Goal: Information Seeking & Learning: Learn about a topic

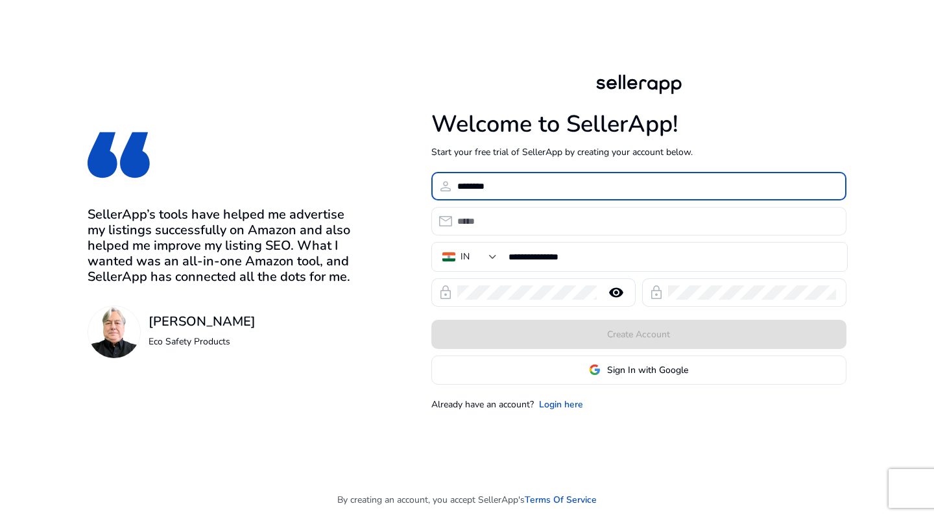
type input "********"
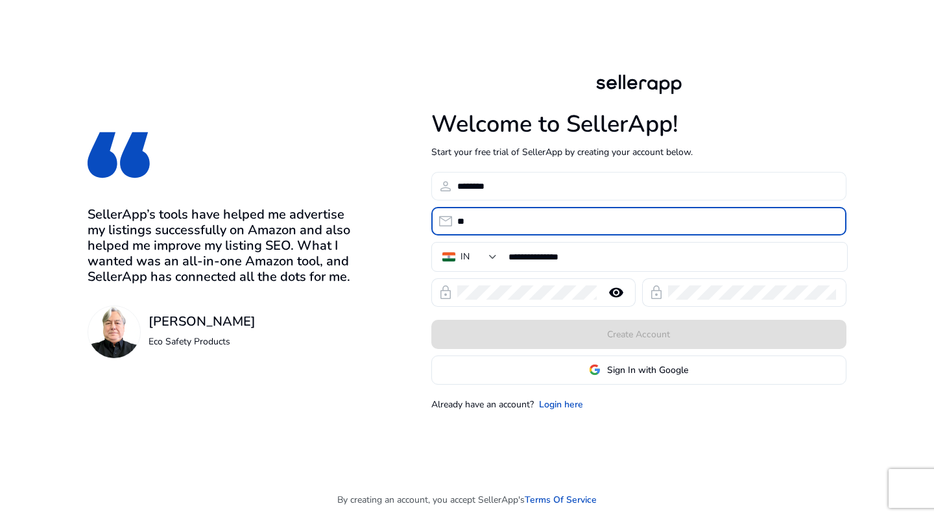
type input "*"
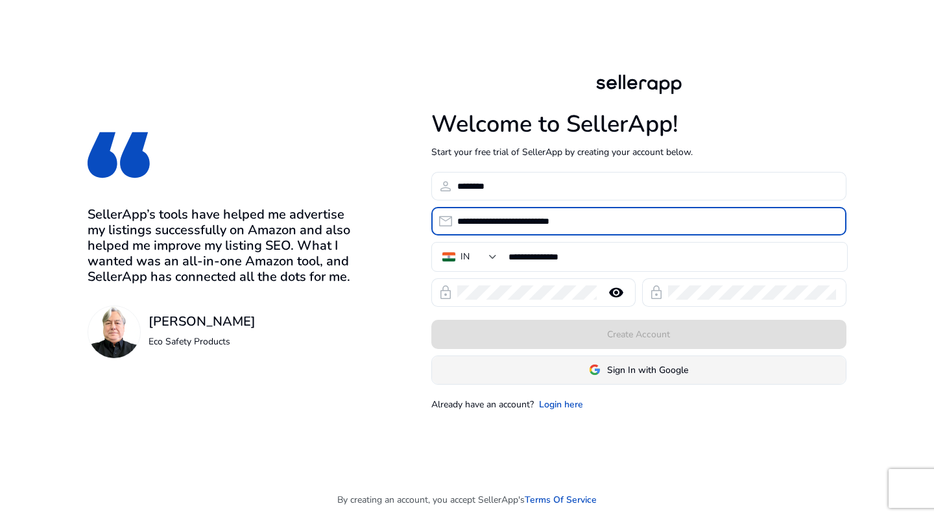
type input "**********"
click at [640, 368] on span "Sign In with Google" at bounding box center [647, 370] width 81 height 14
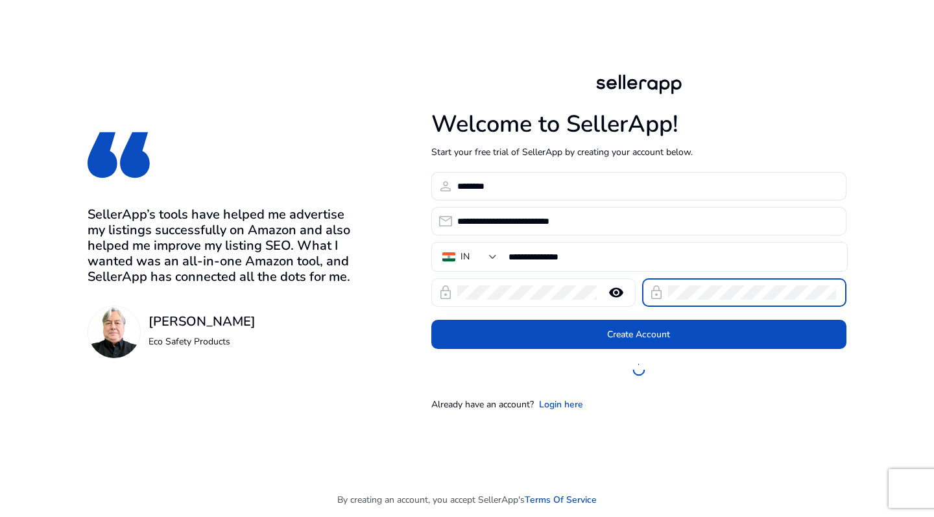
click at [638, 334] on button "Create Account" at bounding box center [639, 334] width 415 height 29
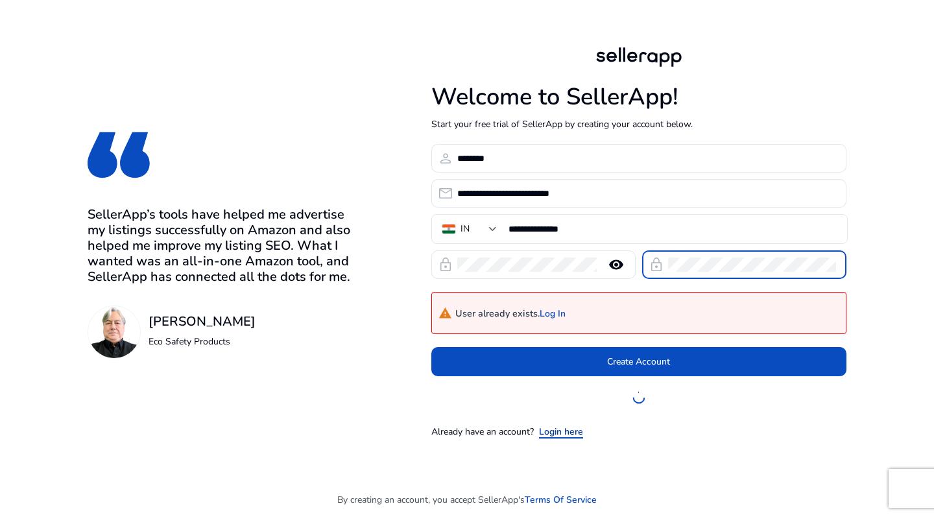
click at [552, 434] on link "Login here" at bounding box center [561, 432] width 44 height 14
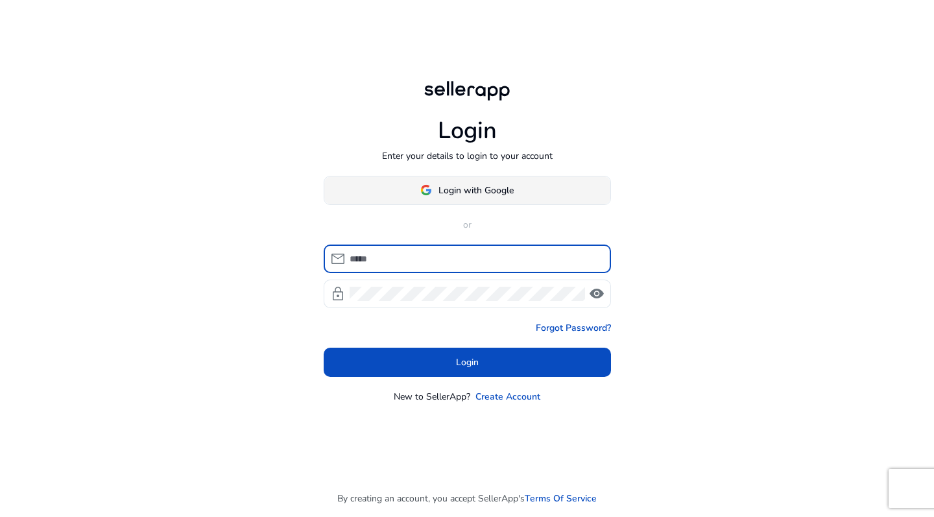
click at [448, 188] on span "Login with Google" at bounding box center [476, 191] width 75 height 14
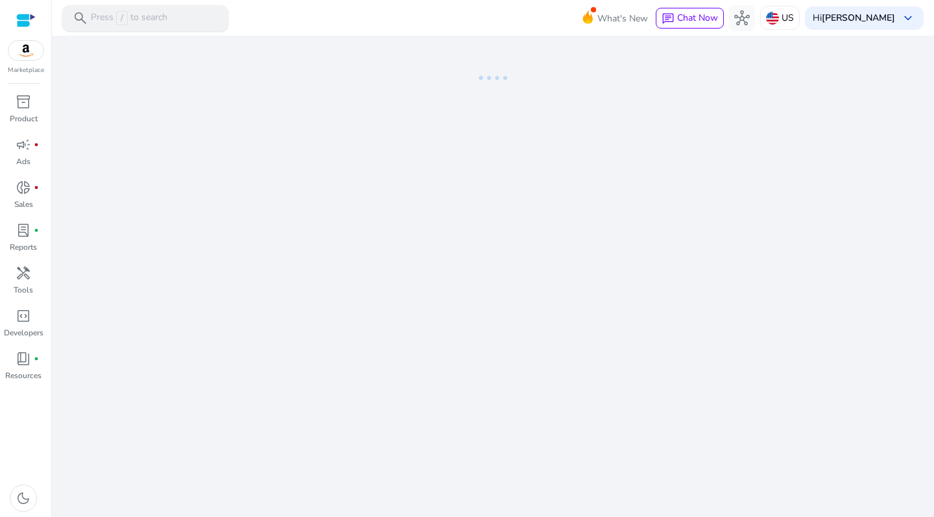
click at [156, 25] on p "Press / to search" at bounding box center [129, 18] width 77 height 14
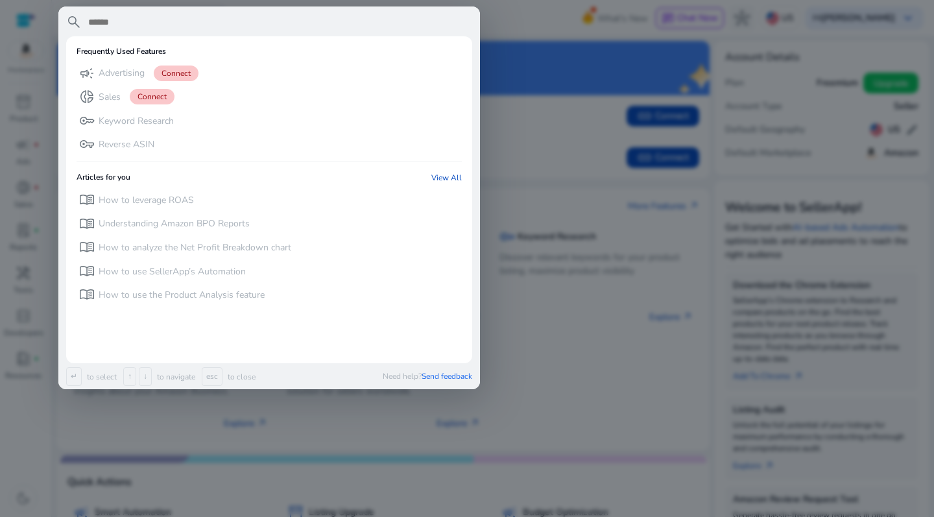
paste input "**********"
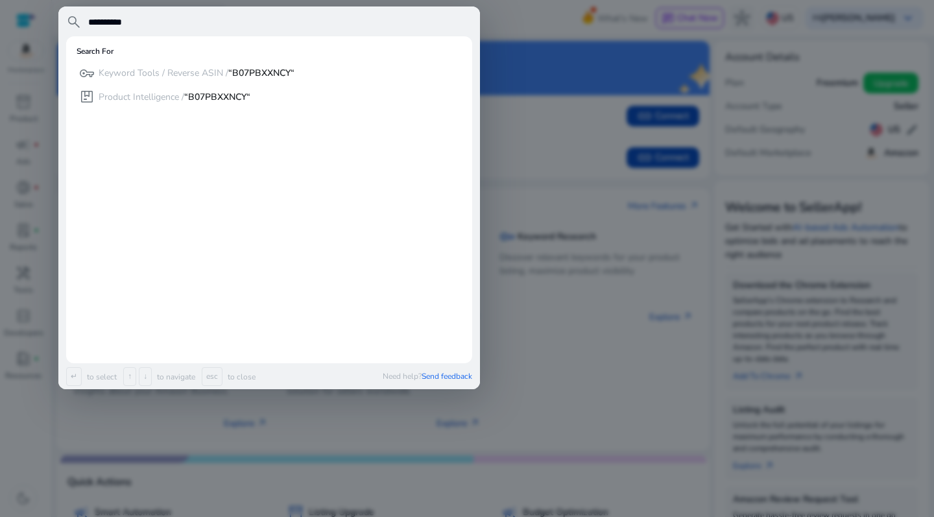
type input "**********"
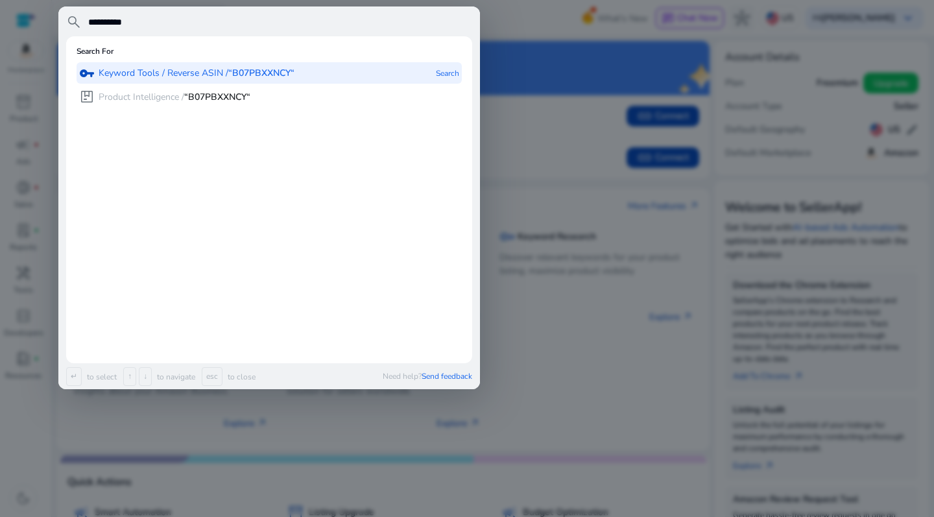
click at [284, 75] on b "“B07PBXXNCY“" at bounding box center [261, 73] width 66 height 12
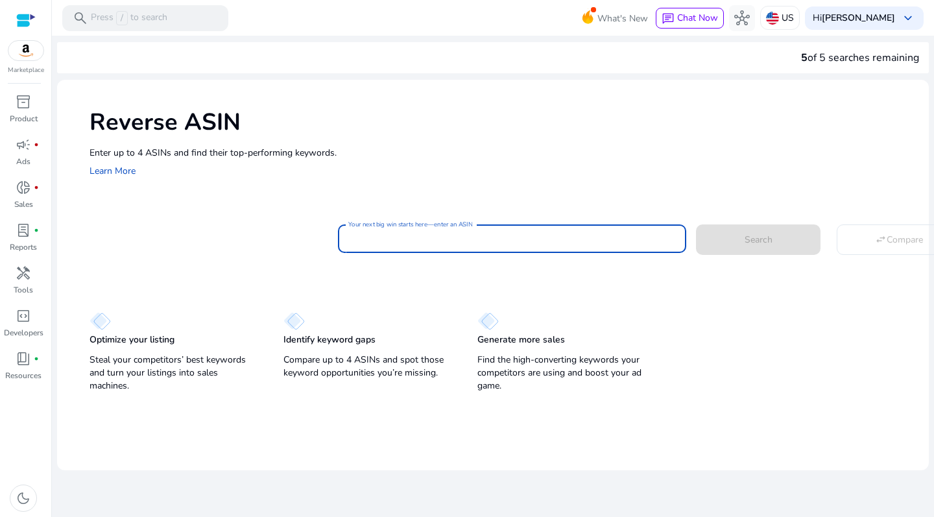
click at [482, 239] on input "Your next big win starts here—enter an ASIN" at bounding box center [512, 239] width 328 height 14
paste input "**********"
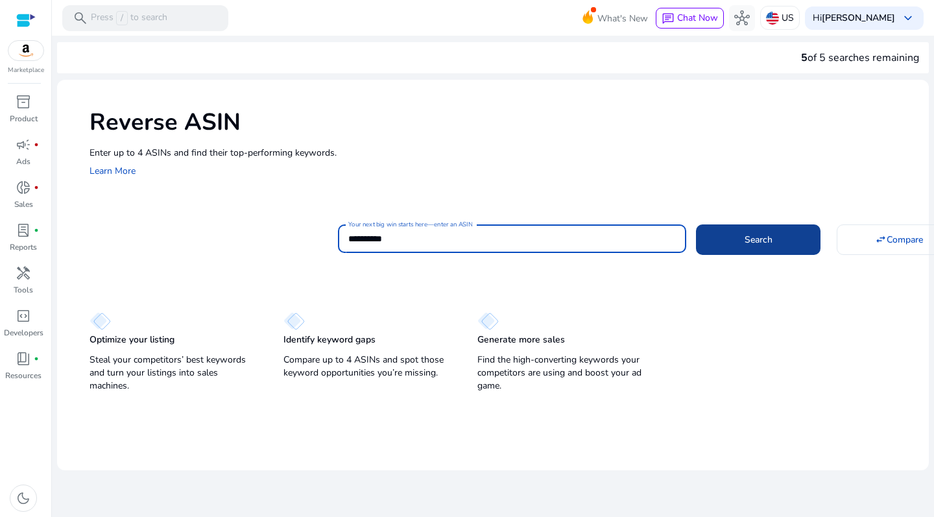
type input "**********"
click at [779, 238] on span at bounding box center [758, 239] width 125 height 31
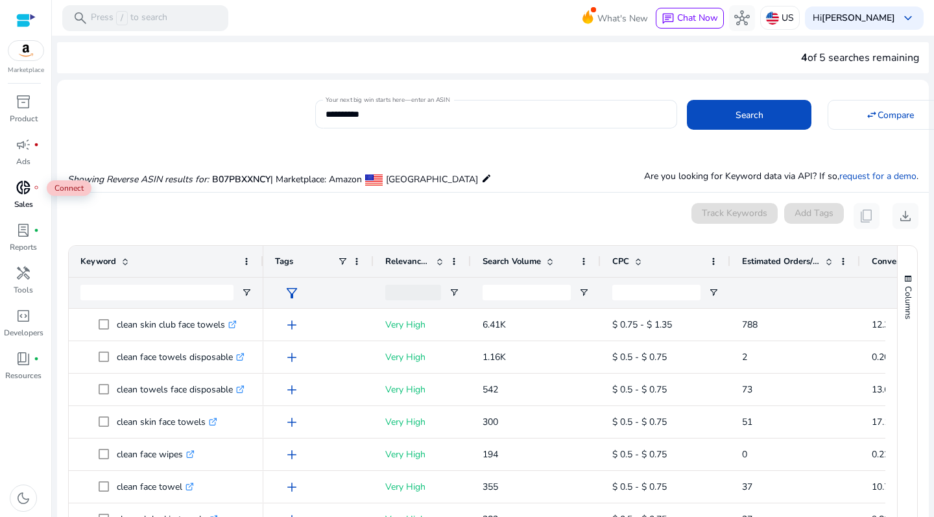
click at [25, 185] on span "donut_small" at bounding box center [24, 188] width 16 height 16
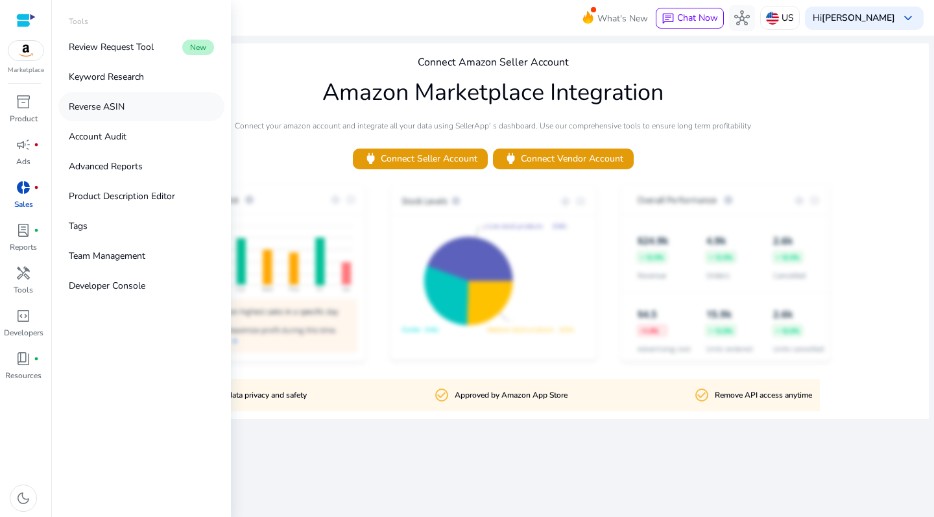
drag, startPoint x: 123, startPoint y: 71, endPoint x: 125, endPoint y: 106, distance: 35.1
click at [125, 106] on div "Review Request Tool New Keyword Research Reverse ASIN Account Audit Advanced Re…" at bounding box center [141, 166] width 166 height 268
click at [105, 108] on p "Reverse ASIN" at bounding box center [97, 107] width 56 height 14
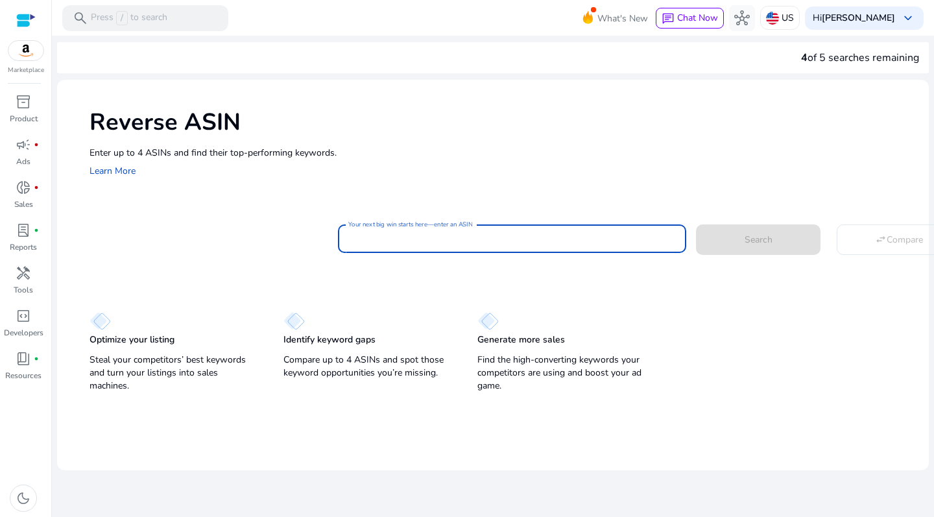
click at [407, 234] on input "Your next big win starts here—enter an ASIN" at bounding box center [512, 239] width 328 height 14
paste input "**********"
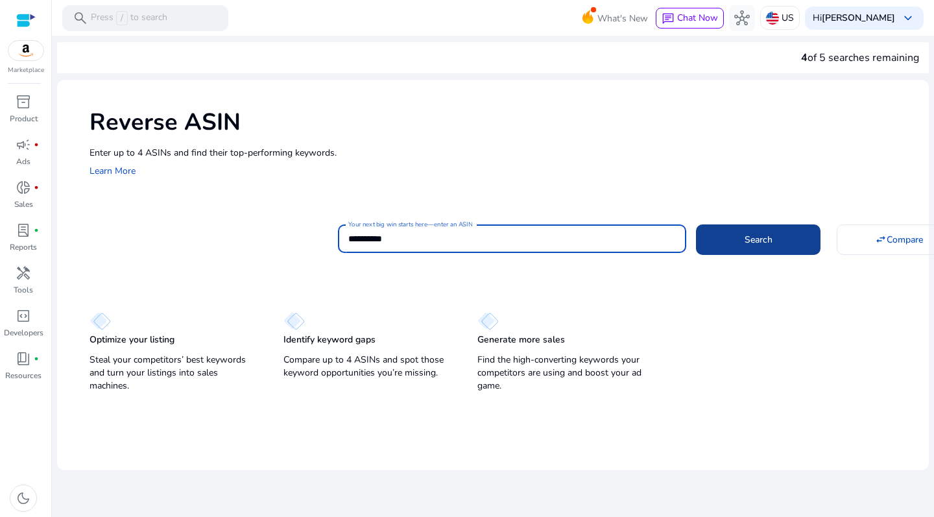
type input "**********"
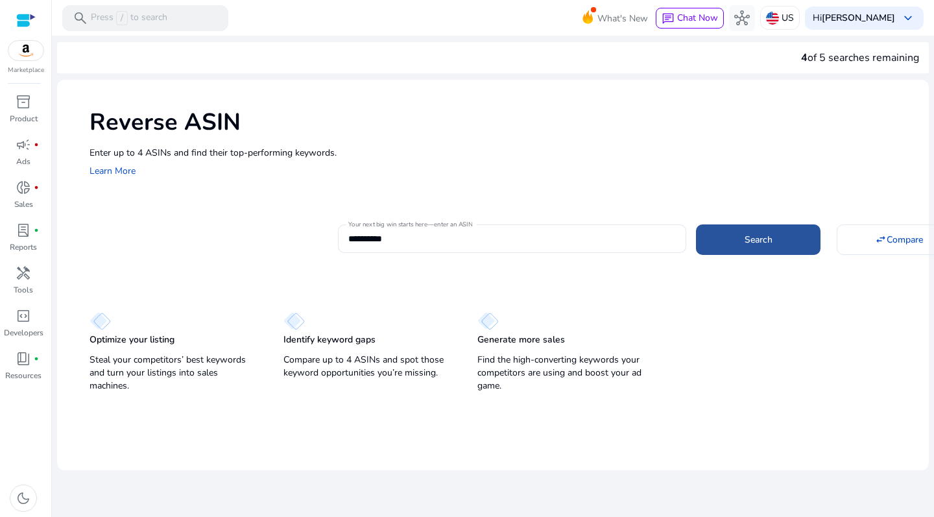
click at [752, 243] on span "Search" at bounding box center [759, 240] width 28 height 14
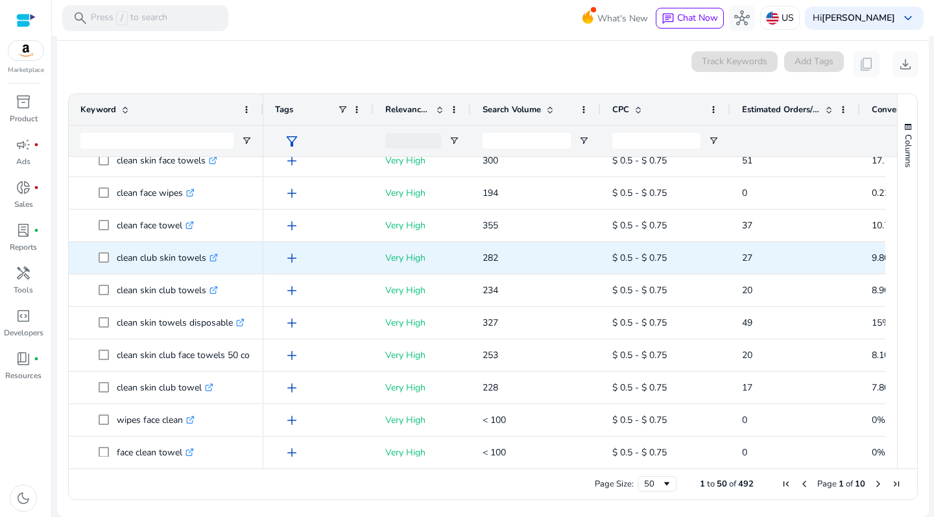
scroll to position [184, 0]
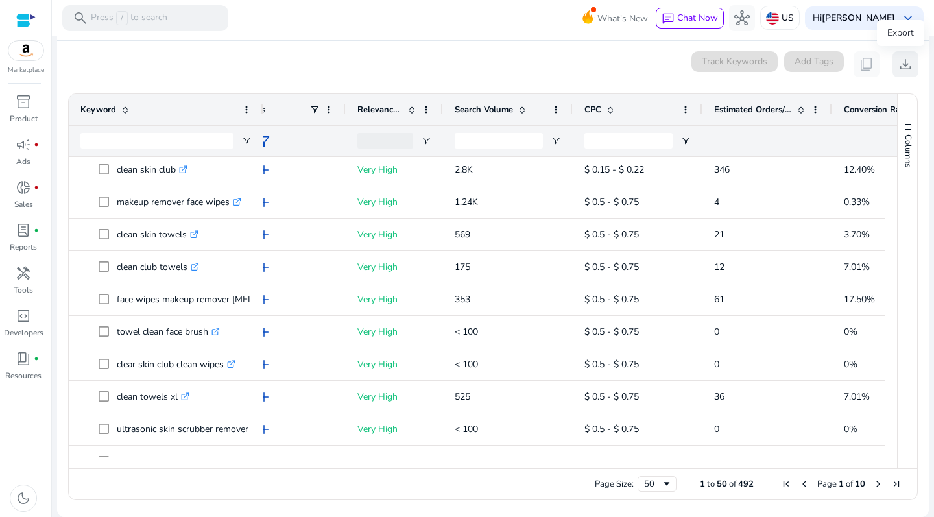
click at [903, 65] on span "download" at bounding box center [906, 64] width 16 height 16
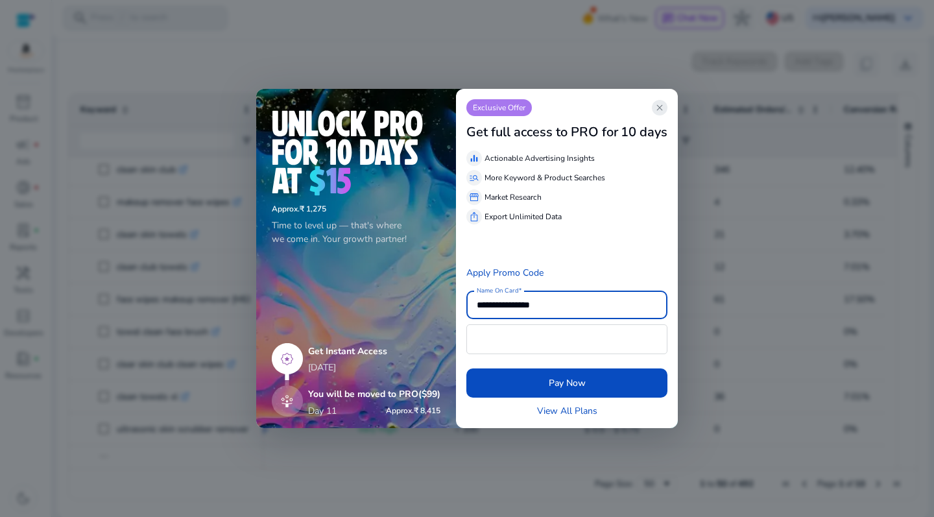
click at [665, 105] on span "close" at bounding box center [660, 108] width 10 height 10
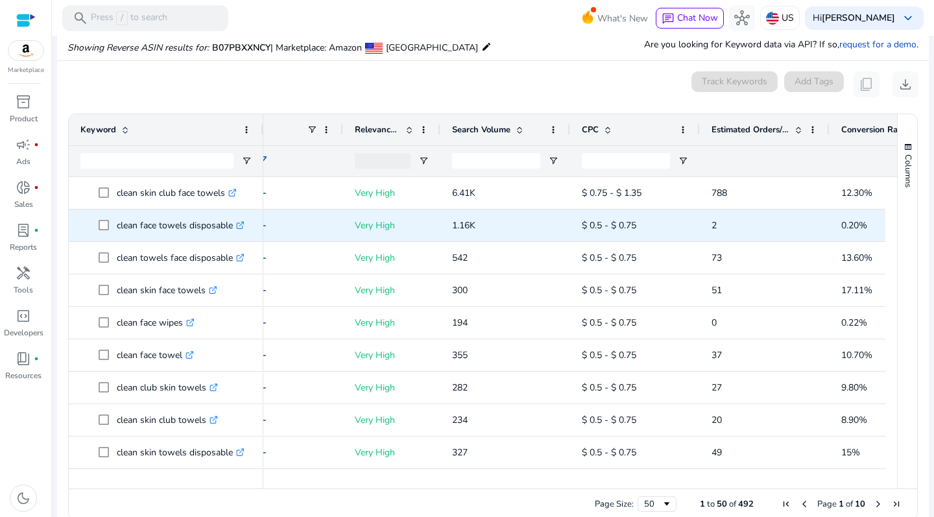
click at [243, 228] on icon at bounding box center [240, 226] width 6 height 6
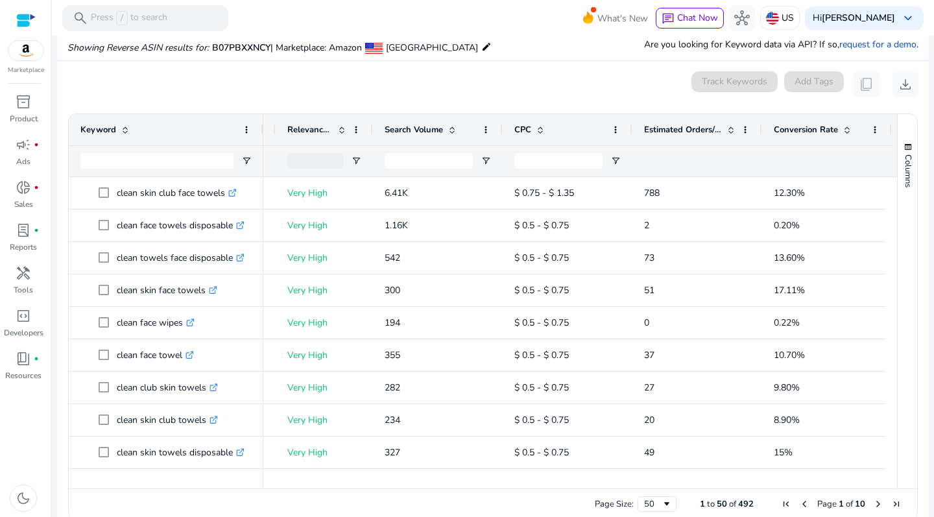
click at [821, 131] on span "Conversion Rate" at bounding box center [806, 130] width 64 height 12
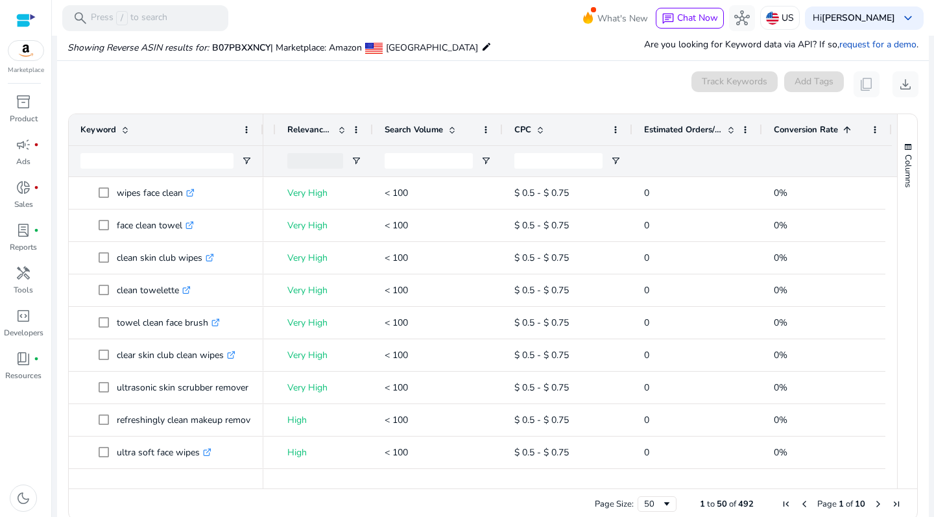
click at [821, 131] on span "Conversion Rate" at bounding box center [806, 130] width 64 height 12
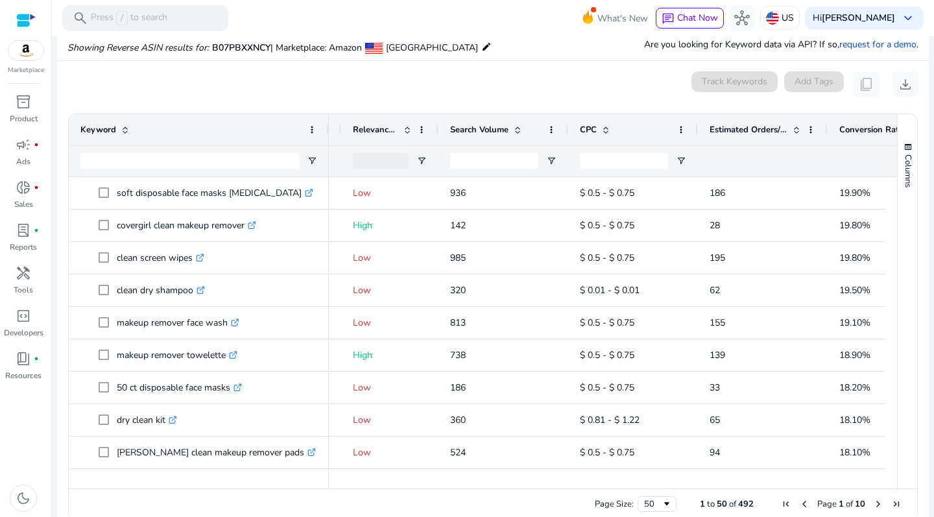
drag, startPoint x: 261, startPoint y: 125, endPoint x: 326, endPoint y: 133, distance: 66.1
click at [326, 133] on div at bounding box center [328, 129] width 5 height 31
click at [736, 124] on span "Estimated Orders/Month" at bounding box center [749, 130] width 78 height 12
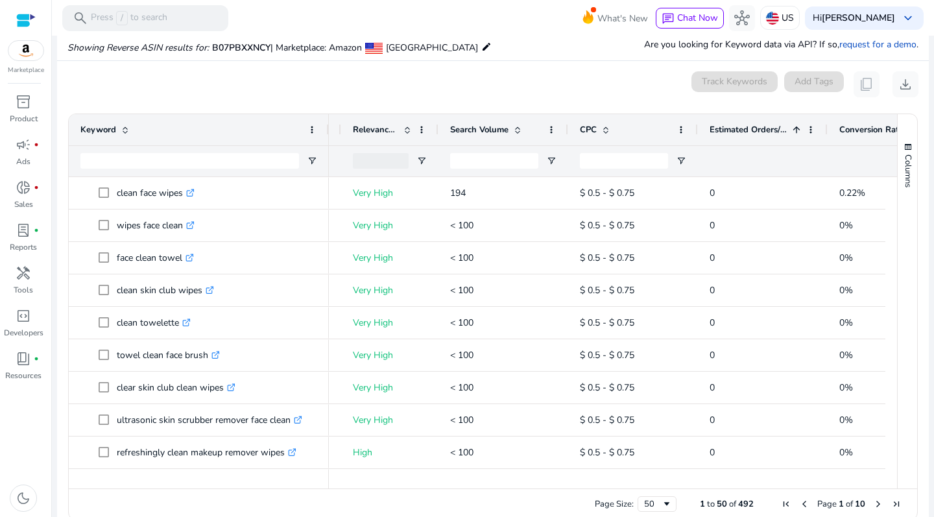
click at [736, 124] on span "Estimated Orders/Month" at bounding box center [749, 130] width 78 height 12
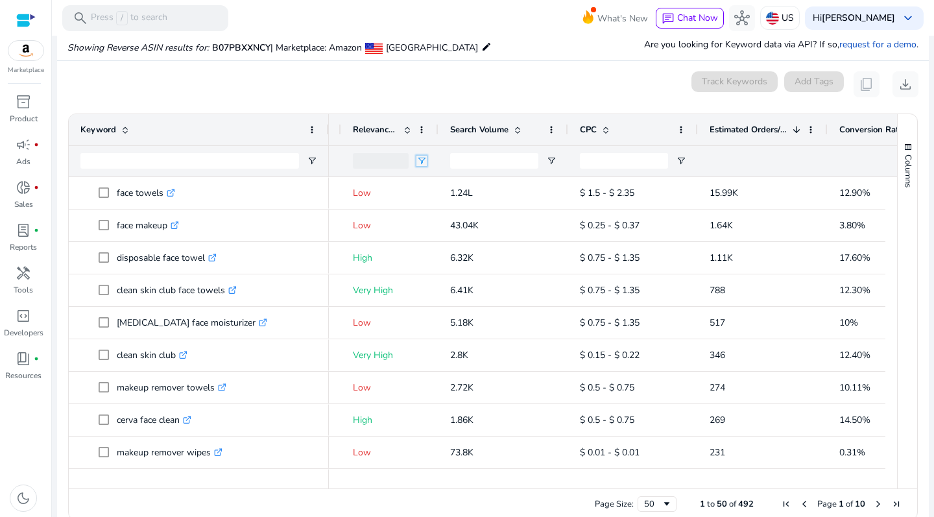
click at [423, 164] on span "Open Filter Menu" at bounding box center [422, 161] width 10 height 10
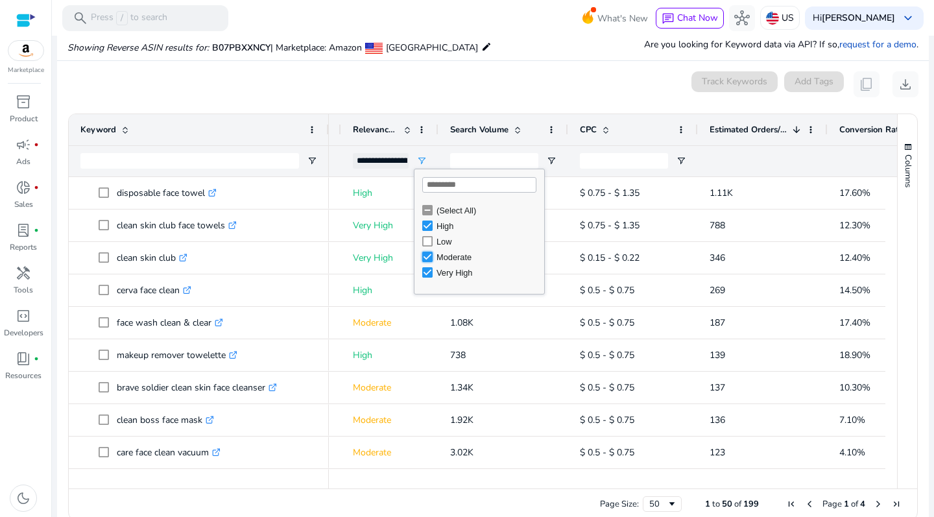
type input "**********"
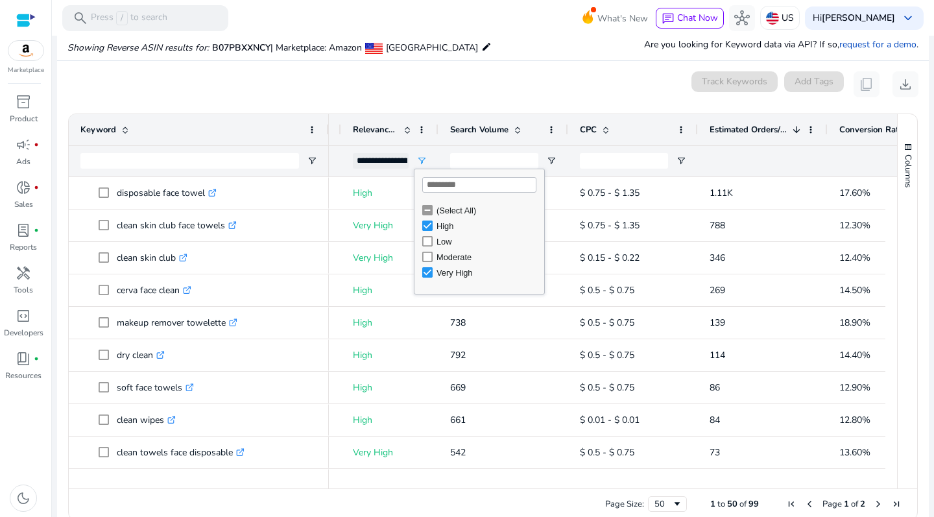
click at [424, 107] on ag-grid-angular "1 to 50 of 99. Page 1 of 2 Drag here to set row groups Drag here to set column …" at bounding box center [493, 317] width 871 height 420
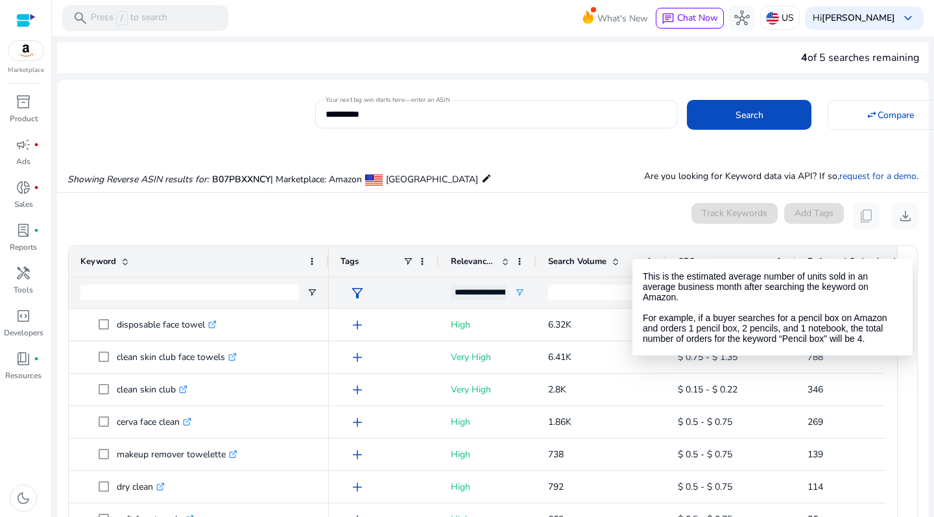
click at [808, 256] on span "Estimated Orders/Month" at bounding box center [847, 262] width 78 height 12
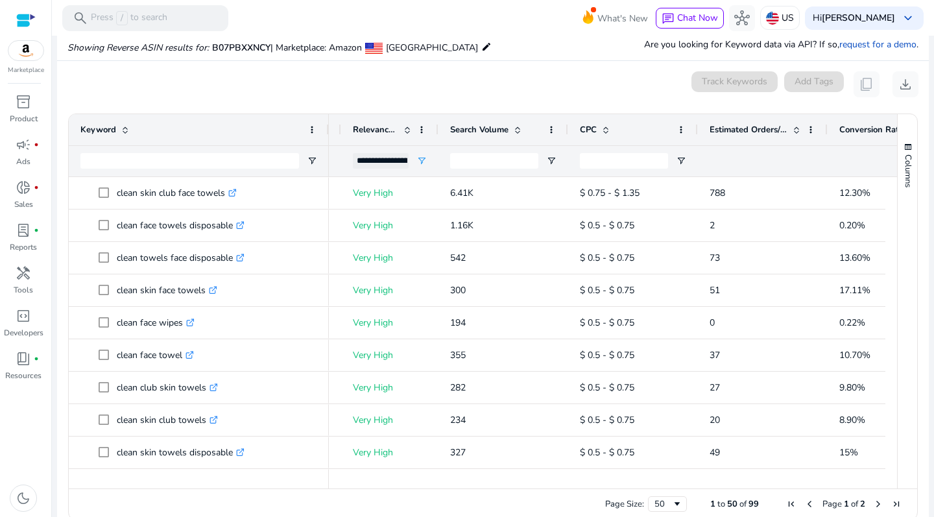
click at [749, 134] on span "Estimated Orders/Month" at bounding box center [749, 130] width 78 height 12
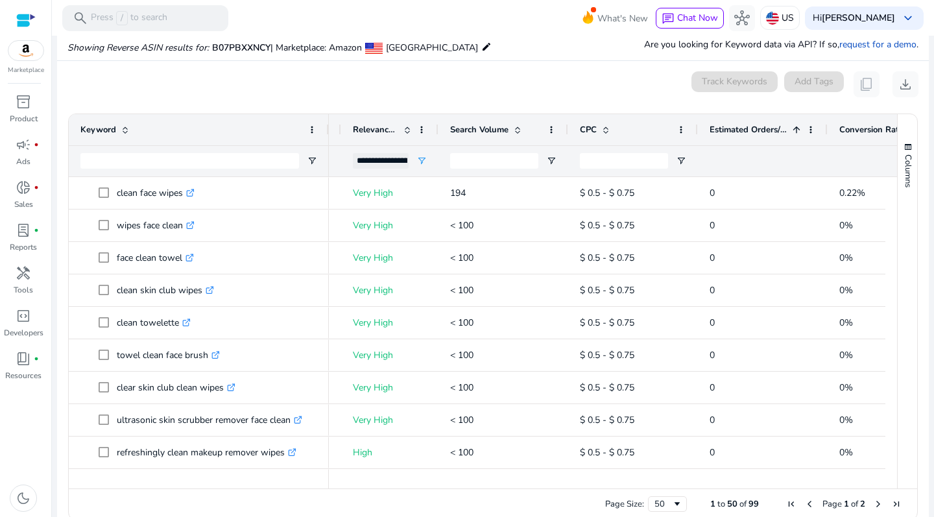
click at [749, 134] on span "Estimated Orders/Month" at bounding box center [749, 130] width 78 height 12
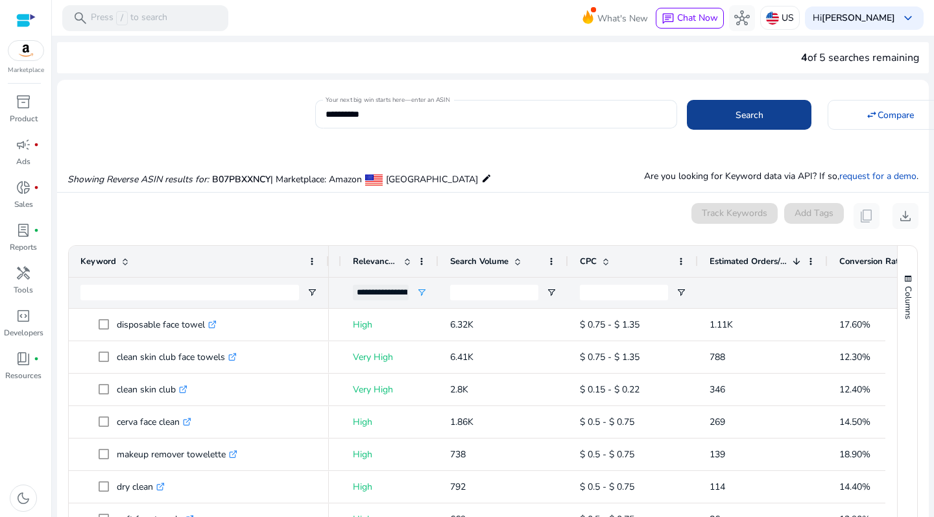
click at [777, 110] on span at bounding box center [749, 114] width 125 height 31
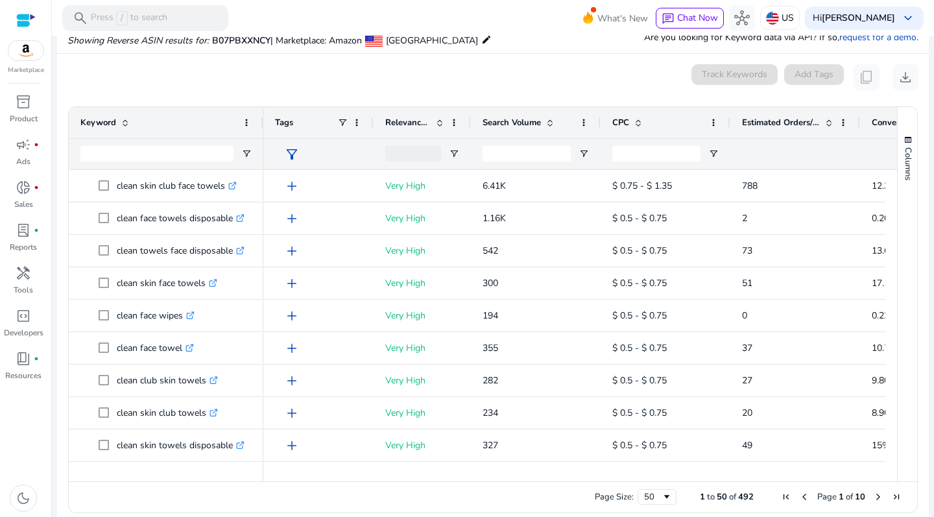
click at [481, 43] on mat-icon "edit" at bounding box center [486, 40] width 10 height 16
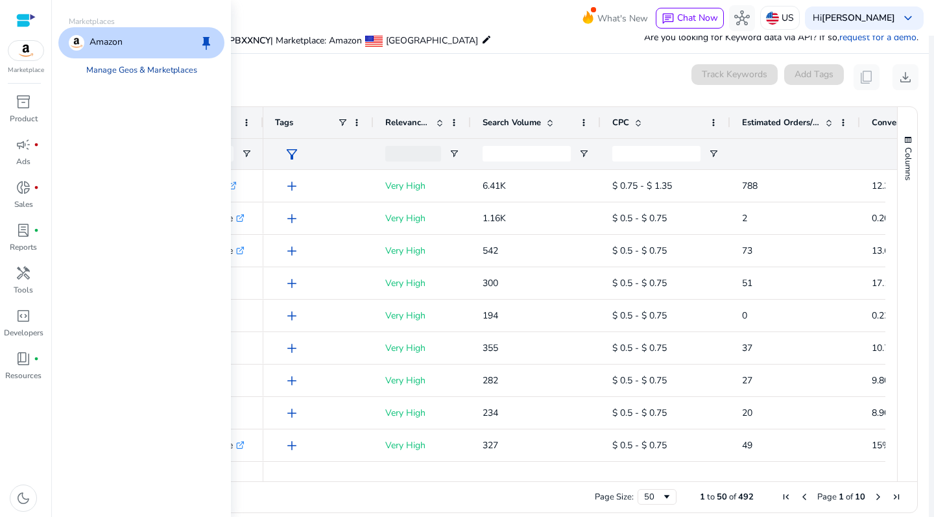
click at [169, 73] on link "Manage Geos & Marketplaces" at bounding box center [142, 69] width 132 height 23
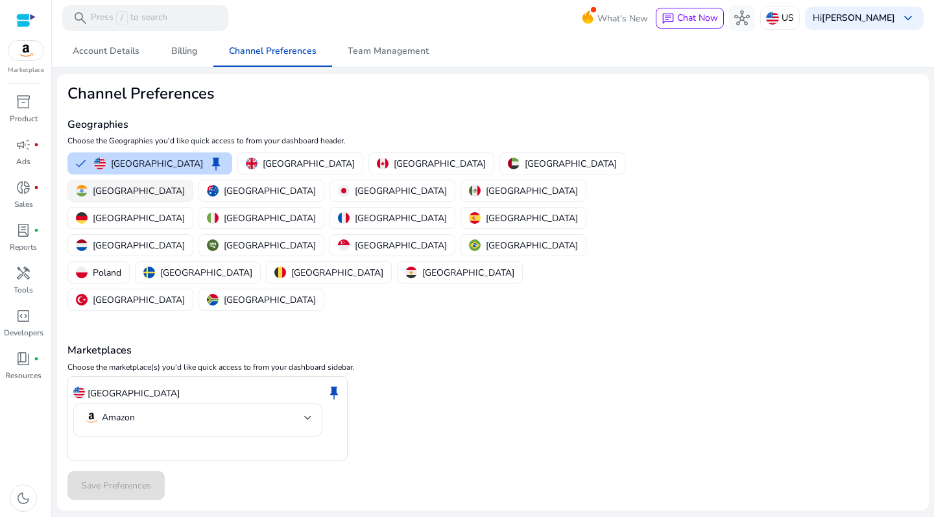
click at [185, 184] on p "India" at bounding box center [139, 191] width 92 height 14
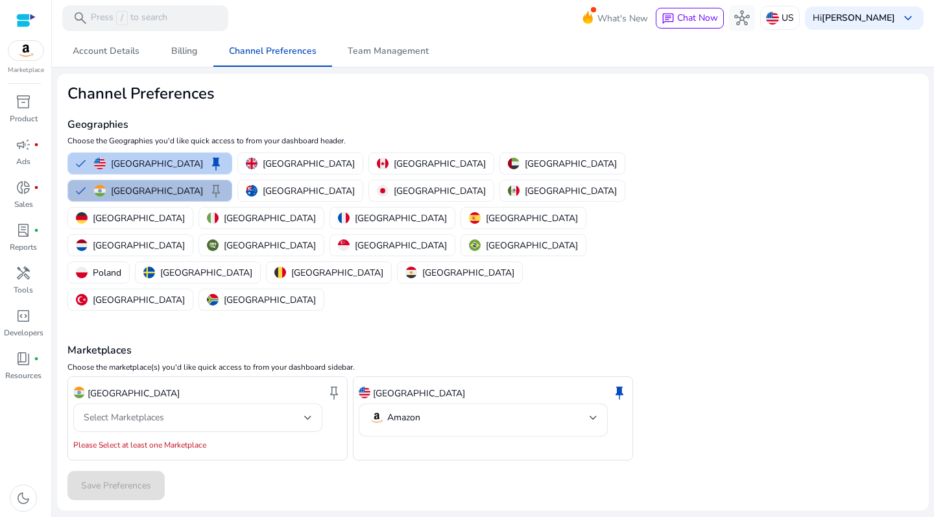
click at [140, 164] on p "[GEOGRAPHIC_DATA]" at bounding box center [157, 164] width 92 height 14
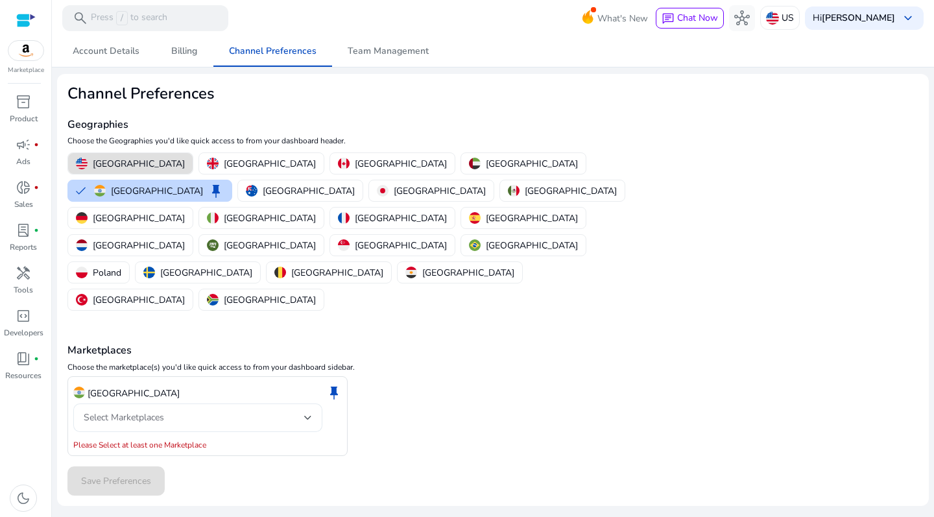
click at [243, 411] on div "Select Marketplaces" at bounding box center [194, 418] width 221 height 14
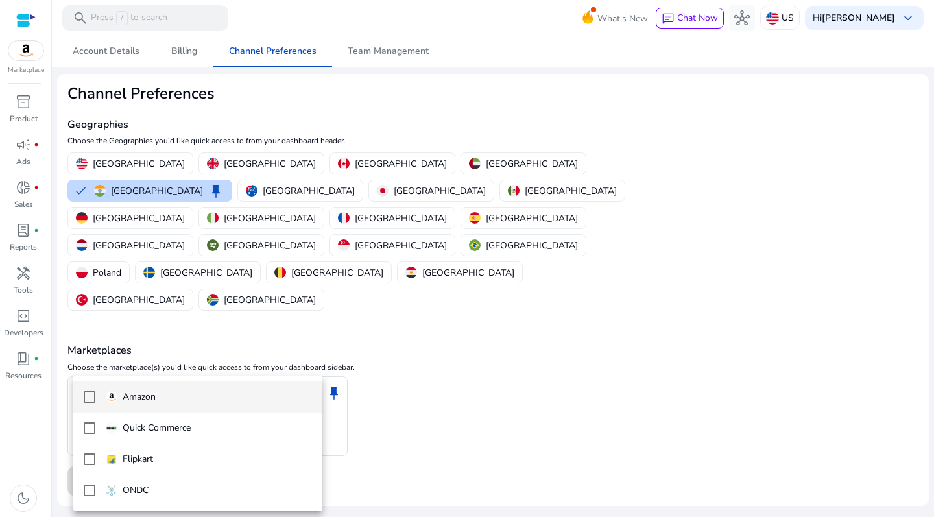
click at [89, 398] on mat-pseudo-checkbox at bounding box center [90, 397] width 12 height 12
click at [845, 420] on div at bounding box center [467, 258] width 934 height 517
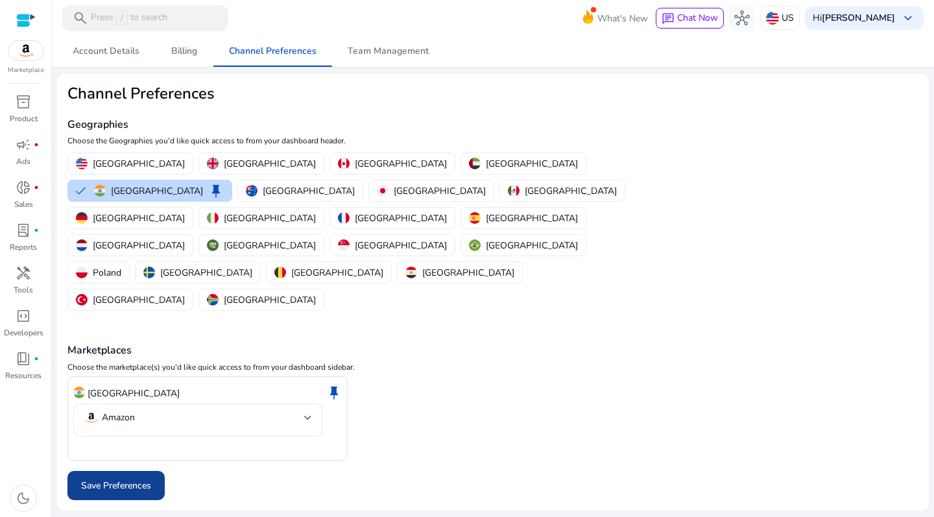
click at [139, 479] on span "Save Preferences" at bounding box center [116, 486] width 70 height 14
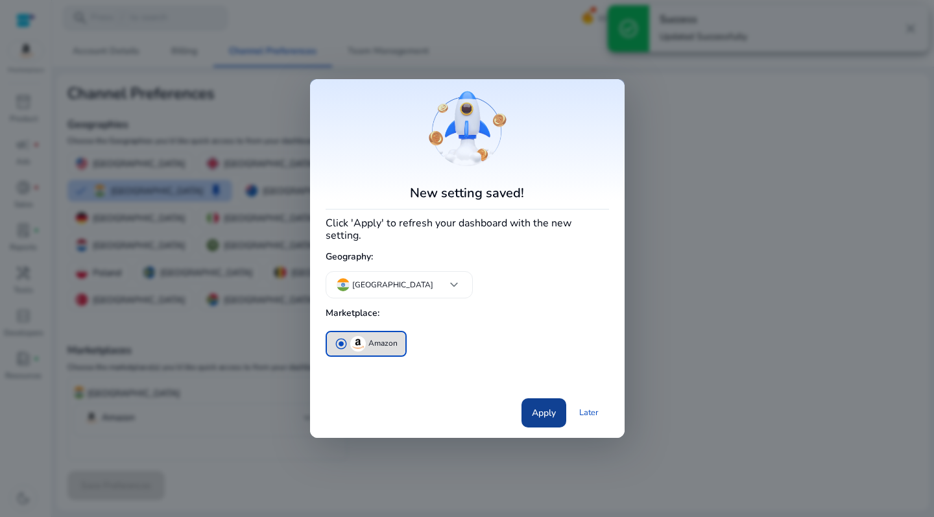
click at [548, 406] on span "Apply" at bounding box center [544, 413] width 24 height 14
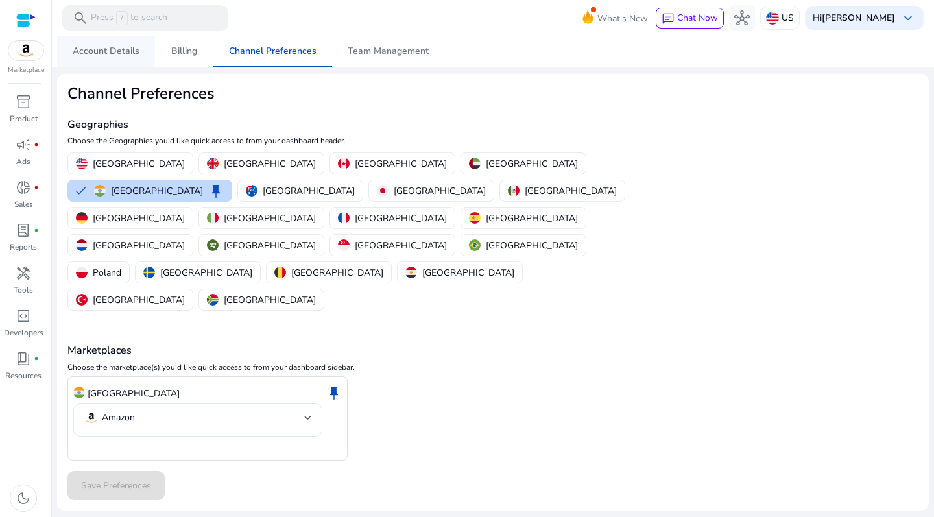
click at [129, 56] on span "Account Details" at bounding box center [106, 51] width 67 height 9
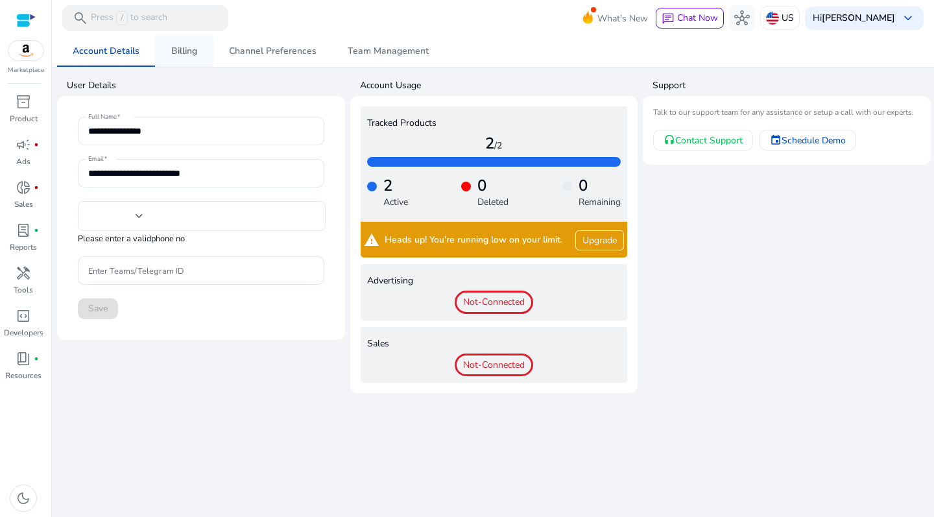
type input "**********"
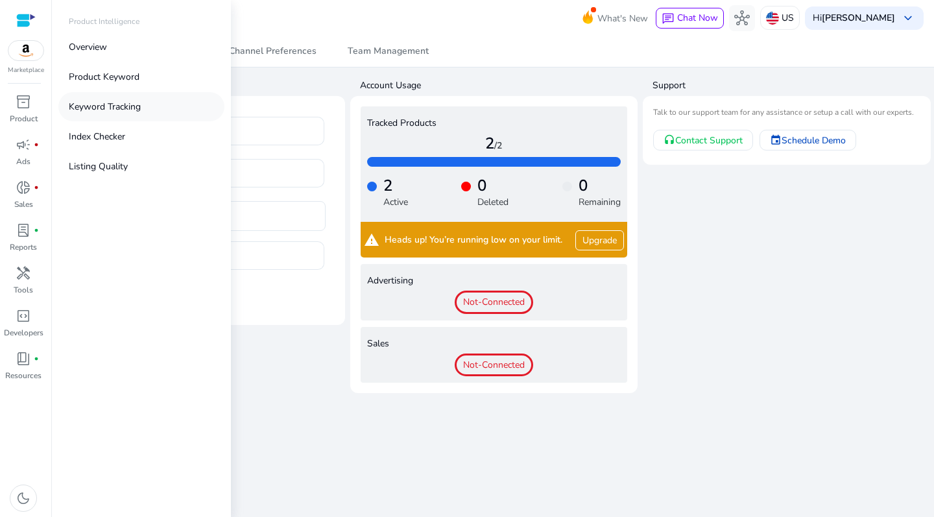
click at [134, 108] on p "Keyword Tracking" at bounding box center [105, 107] width 72 height 14
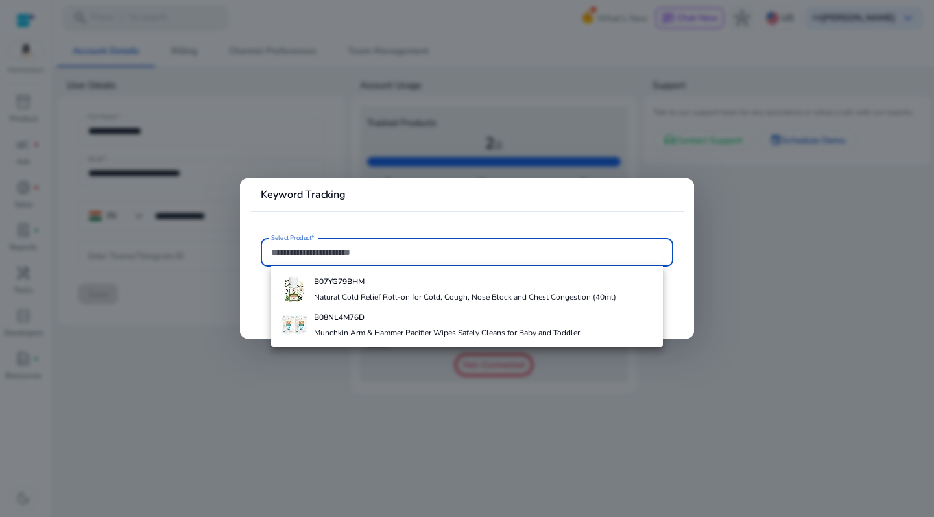
click at [300, 355] on div at bounding box center [467, 258] width 934 height 517
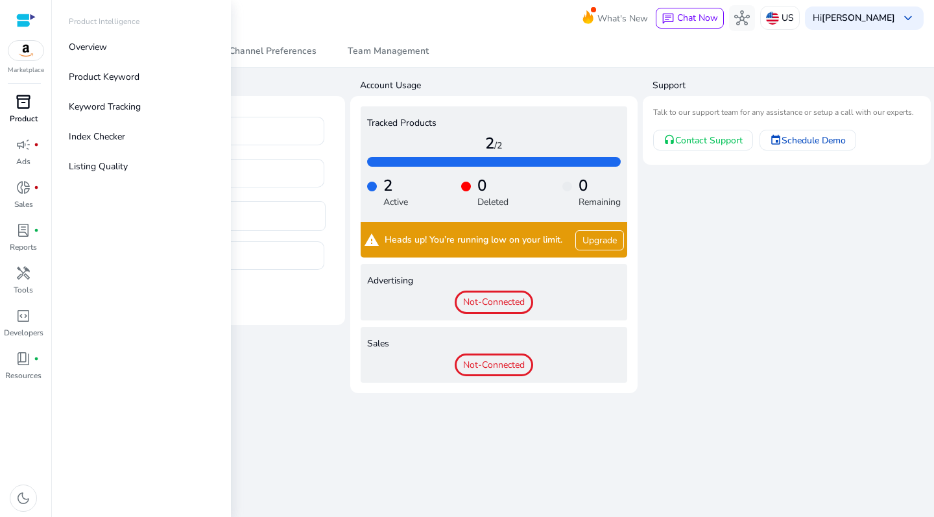
click at [29, 108] on span "inventory_2" at bounding box center [24, 102] width 16 height 16
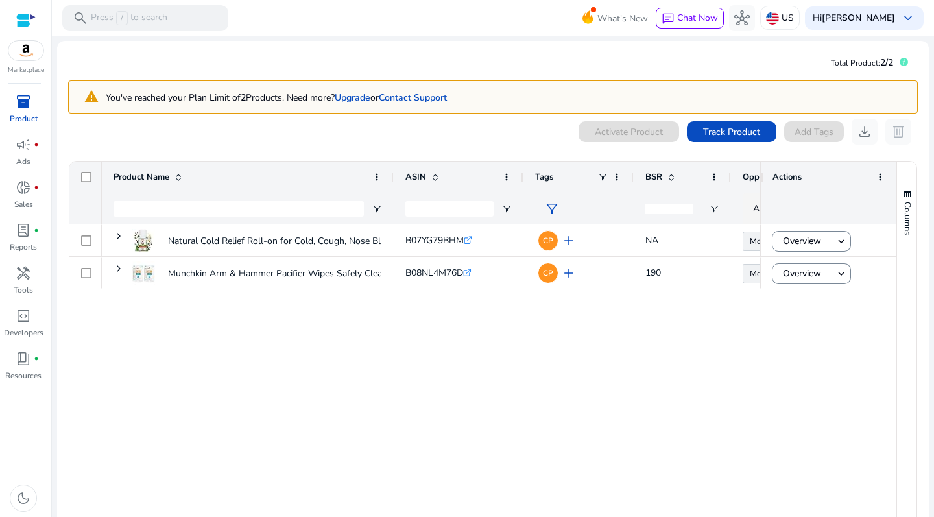
click at [280, 148] on div "0 products selected Activate Product Track Product Add Tags download delete 1 t…" at bounding box center [493, 347] width 850 height 456
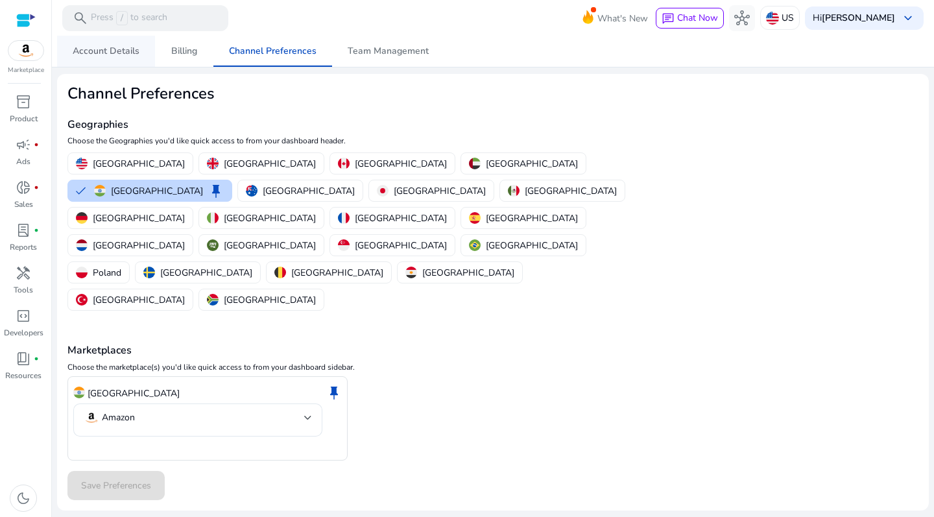
click at [119, 51] on span "Account Details" at bounding box center [106, 51] width 67 height 9
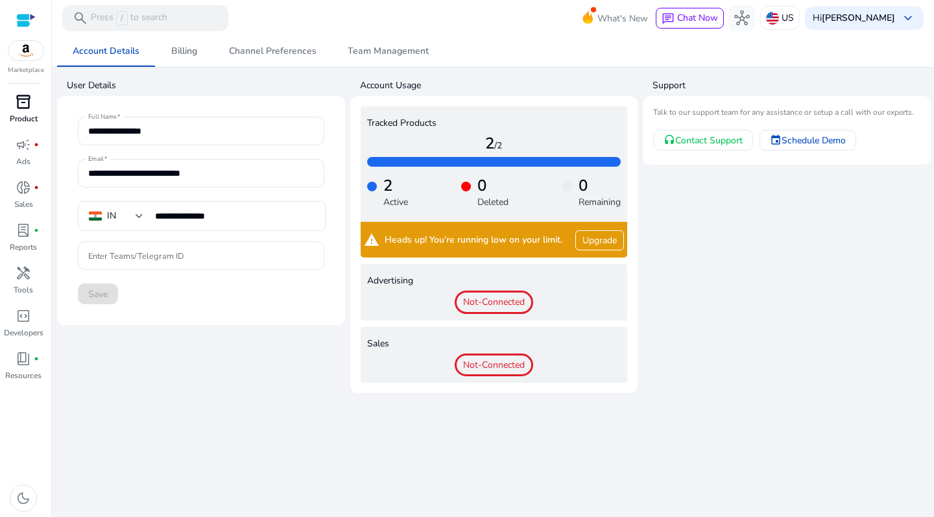
click at [35, 113] on p "Product" at bounding box center [24, 119] width 28 height 12
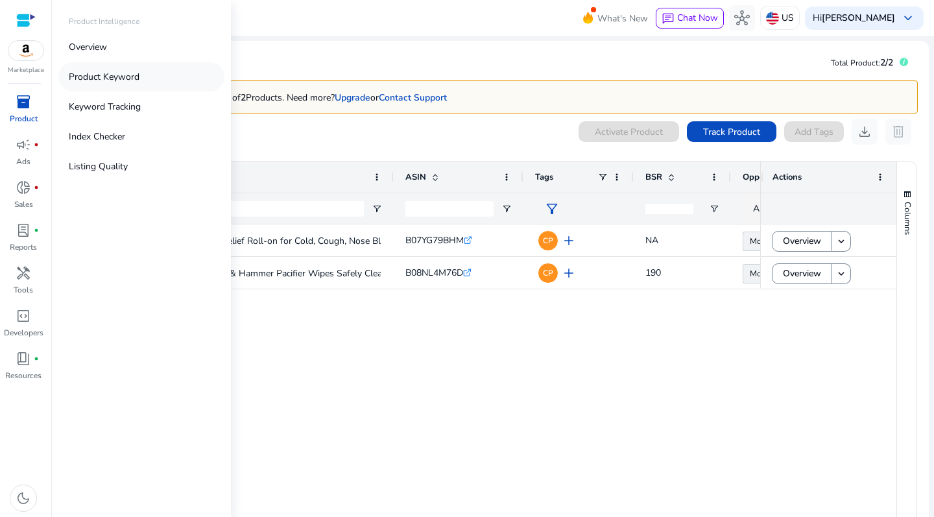
click at [133, 71] on p "Product Keyword" at bounding box center [104, 77] width 71 height 14
